Goal: Check status: Check status

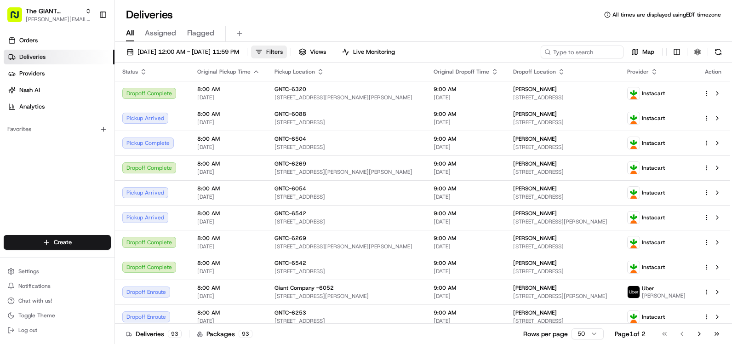
click at [283, 50] on span "Filters" at bounding box center [274, 52] width 17 height 8
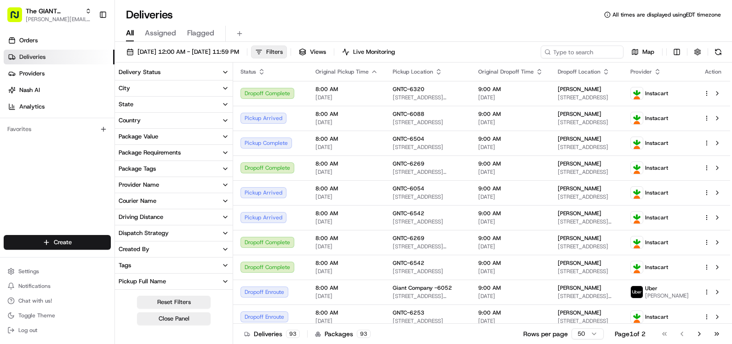
click at [283, 50] on span "Filters" at bounding box center [274, 52] width 17 height 8
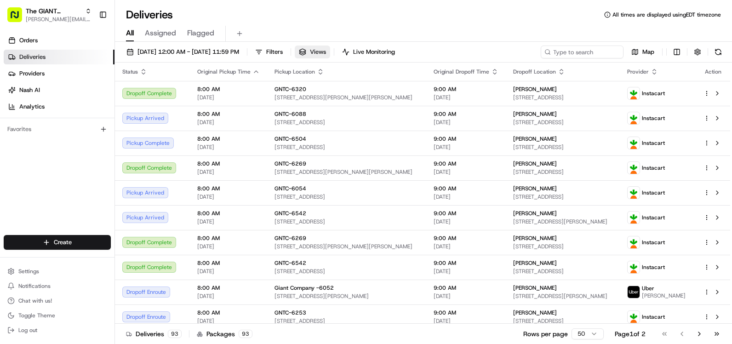
click at [326, 53] on span "Views" at bounding box center [318, 52] width 16 height 8
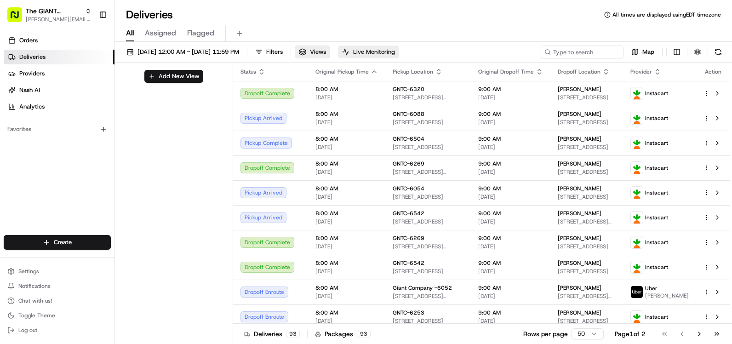
click at [395, 50] on span "Live Monitoring" at bounding box center [374, 52] width 42 height 8
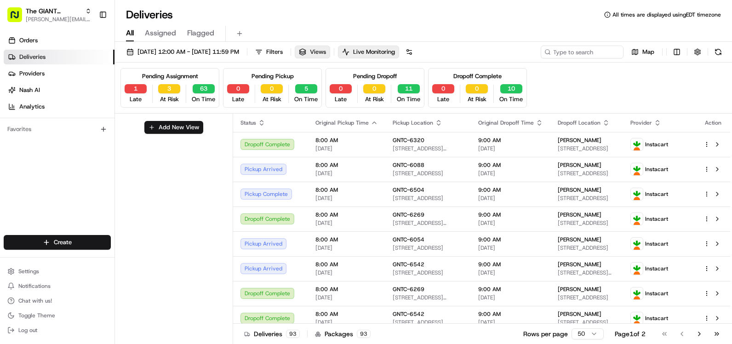
click at [330, 51] on button "Views" at bounding box center [312, 52] width 35 height 13
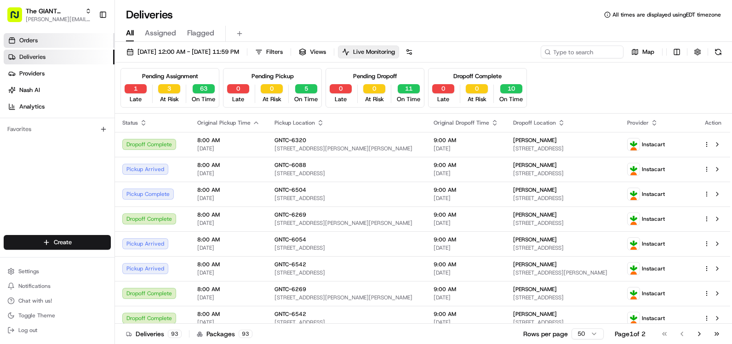
click at [28, 40] on span "Orders" at bounding box center [28, 40] width 18 height 8
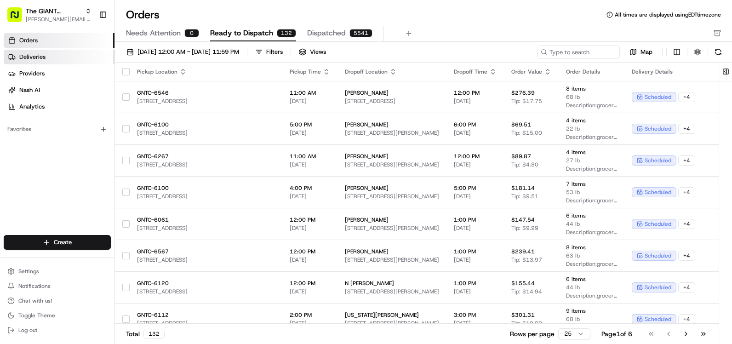
click at [35, 56] on span "Deliveries" at bounding box center [32, 57] width 26 height 8
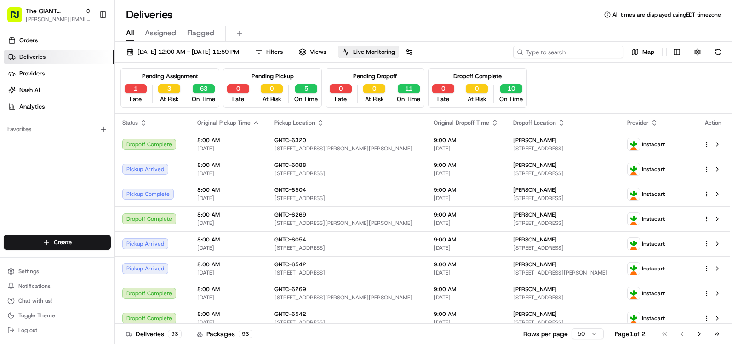
click at [582, 51] on input at bounding box center [568, 52] width 110 height 13
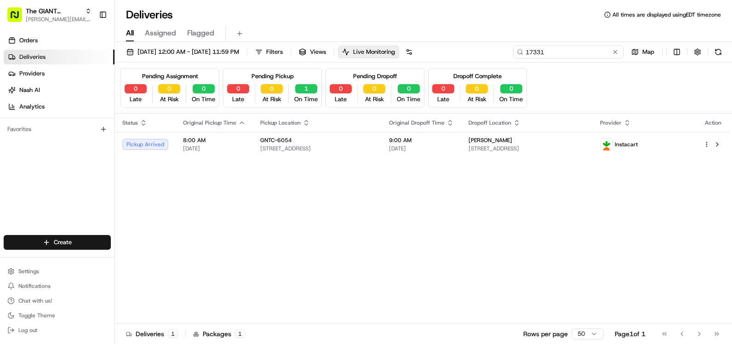
type input "17331"
click at [597, 70] on div "Pending Assignment 0 Late 0 At Risk 0 On Time Pending Pickup 0 Late 0 At Risk 1…" at bounding box center [424, 88] width 606 height 40
